Goal: Find specific fact: Find contact information

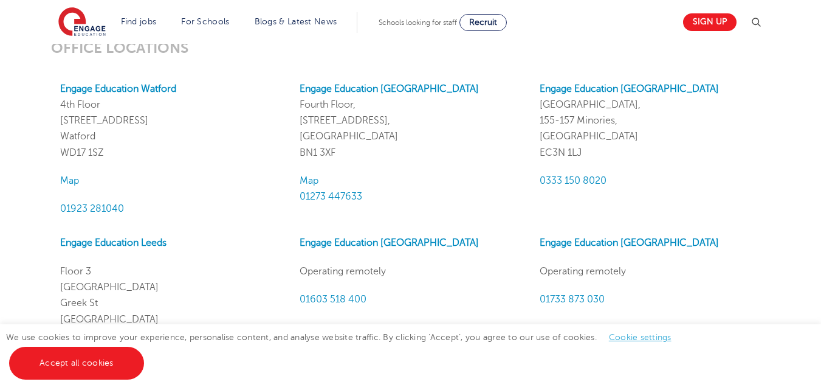
scroll to position [1089, 0]
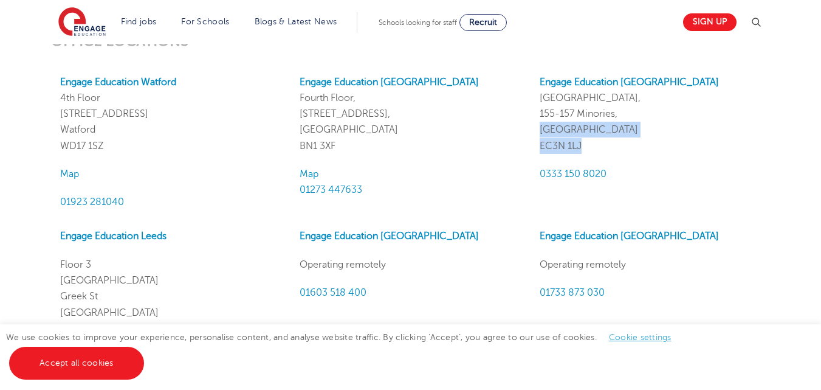
drag, startPoint x: 588, startPoint y: 137, endPoint x: 579, endPoint y: 153, distance: 18.8
click at [579, 153] on p "Engage Education [GEOGRAPHIC_DATA], [STREET_ADDRESS]" at bounding box center [650, 114] width 221 height 80
click at [596, 143] on p "Engage Education [GEOGRAPHIC_DATA], [STREET_ADDRESS]" at bounding box center [650, 114] width 221 height 80
drag, startPoint x: 585, startPoint y: 146, endPoint x: 538, endPoint y: 148, distance: 46.8
click at [538, 148] on div "Engage Education [GEOGRAPHIC_DATA], [STREET_ADDRESS] 0333 150 8020" at bounding box center [650, 142] width 239 height 136
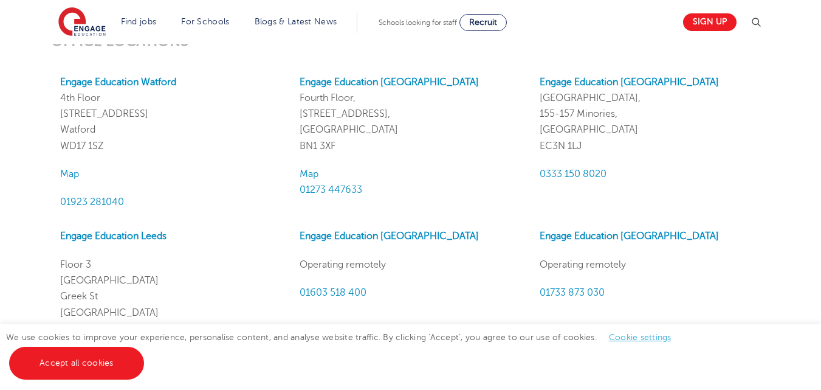
copy p "EC3N 1LJ"
drag, startPoint x: 611, startPoint y: 114, endPoint x: 584, endPoint y: 137, distance: 36.3
click at [611, 115] on p "Engage Education [GEOGRAPHIC_DATA], [STREET_ADDRESS]" at bounding box center [650, 114] width 221 height 80
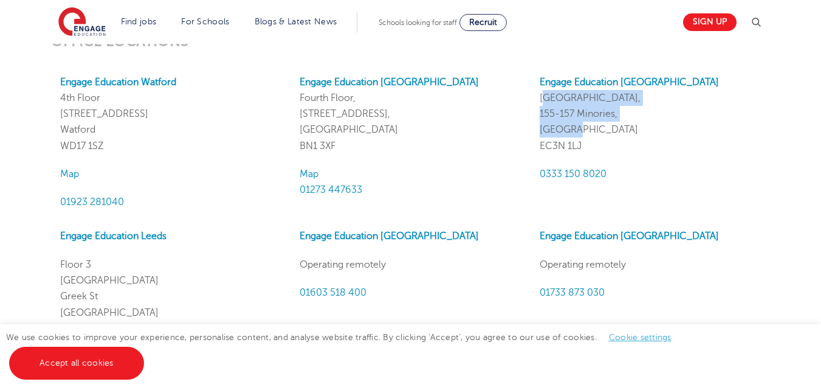
drag, startPoint x: 577, startPoint y: 126, endPoint x: 542, endPoint y: 98, distance: 44.5
click at [537, 97] on div "Engage Education [GEOGRAPHIC_DATA], [STREET_ADDRESS] 0333 150 8020" at bounding box center [650, 142] width 239 height 136
copy p "[GEOGRAPHIC_DATA], [STREET_ADDRESS]"
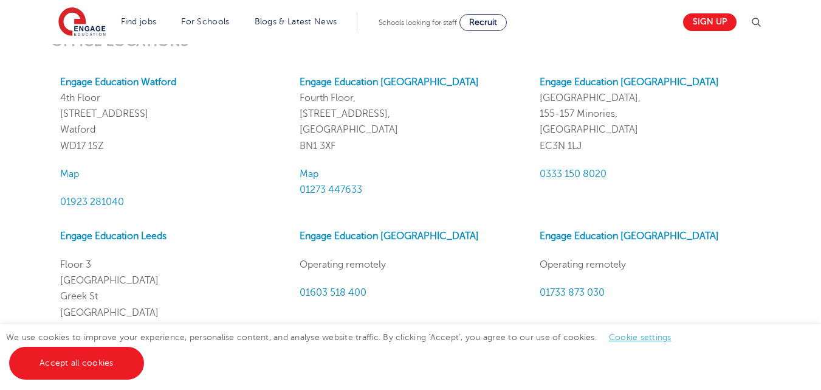
click at [584, 145] on p "Engage Education [GEOGRAPHIC_DATA], [STREET_ADDRESS]" at bounding box center [650, 114] width 221 height 80
drag, startPoint x: 591, startPoint y: 148, endPoint x: 537, endPoint y: 152, distance: 54.2
click at [537, 152] on div "Engage Education [GEOGRAPHIC_DATA], [STREET_ADDRESS] 0333 150 8020" at bounding box center [650, 142] width 239 height 136
copy p "EC3N 1LJ"
